Goal: Complete application form

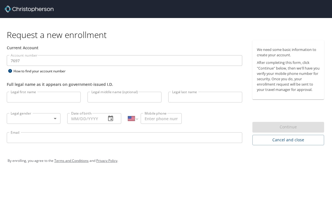
select select "US"
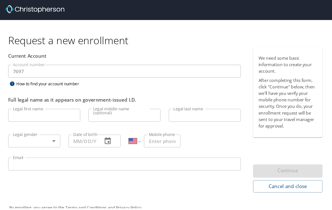
click at [27, 96] on input "Legal first name" at bounding box center [37, 97] width 60 height 11
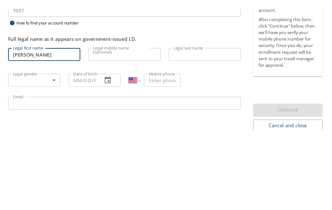
type input "[PERSON_NAME]"
click at [113, 92] on input "Legal middle name (optional)" at bounding box center [103, 97] width 60 height 11
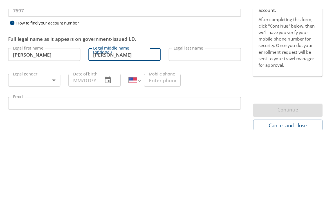
type input "[PERSON_NAME]"
click at [179, 92] on input "Legal last name" at bounding box center [170, 97] width 60 height 11
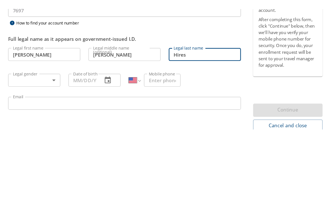
type input "Hires"
click at [56, 60] on body "Request a new enrollment Current Account Account number 7697 Account number How…" at bounding box center [138, 79] width 276 height 159
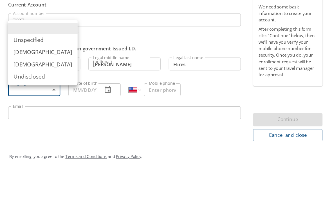
click at [25, 84] on li "[DEMOGRAPHIC_DATA]" at bounding box center [36, 89] width 58 height 10
type input "[DEMOGRAPHIC_DATA]"
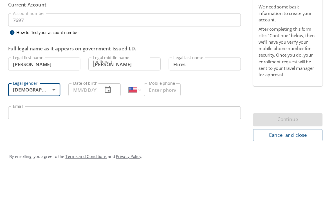
click at [80, 105] on input "Date of birth" at bounding box center [69, 110] width 24 height 11
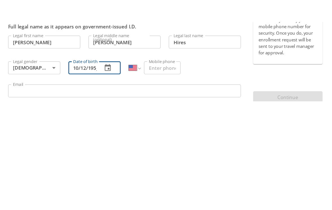
type input "[DATE]"
click at [150, 105] on input "Mobile phone" at bounding box center [135, 110] width 30 height 11
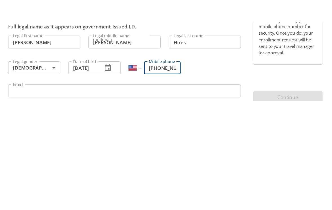
type input "[PHONE_NUMBER]"
click at [33, 124] on input "Email" at bounding box center [103, 129] width 193 height 11
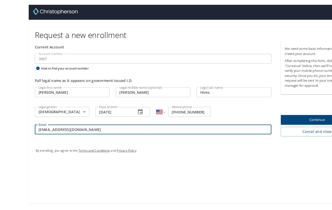
scroll to position [9, 0]
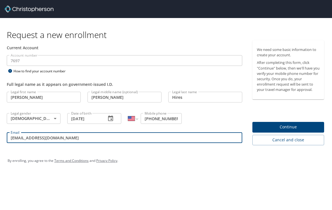
type input "[EMAIL_ADDRESS][DOMAIN_NAME]"
click at [294, 123] on span "Continue" at bounding box center [288, 126] width 63 height 7
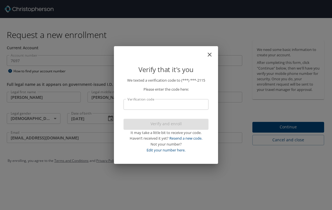
click at [141, 103] on input "Verification code" at bounding box center [165, 104] width 85 height 11
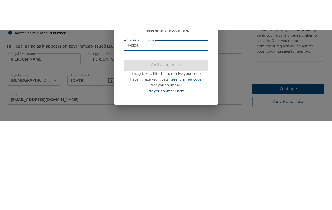
type input "943261"
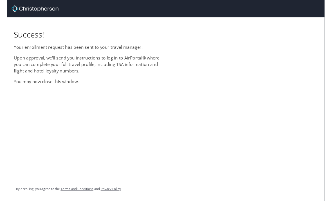
scroll to position [18, 0]
